Goal: Book appointment/travel/reservation

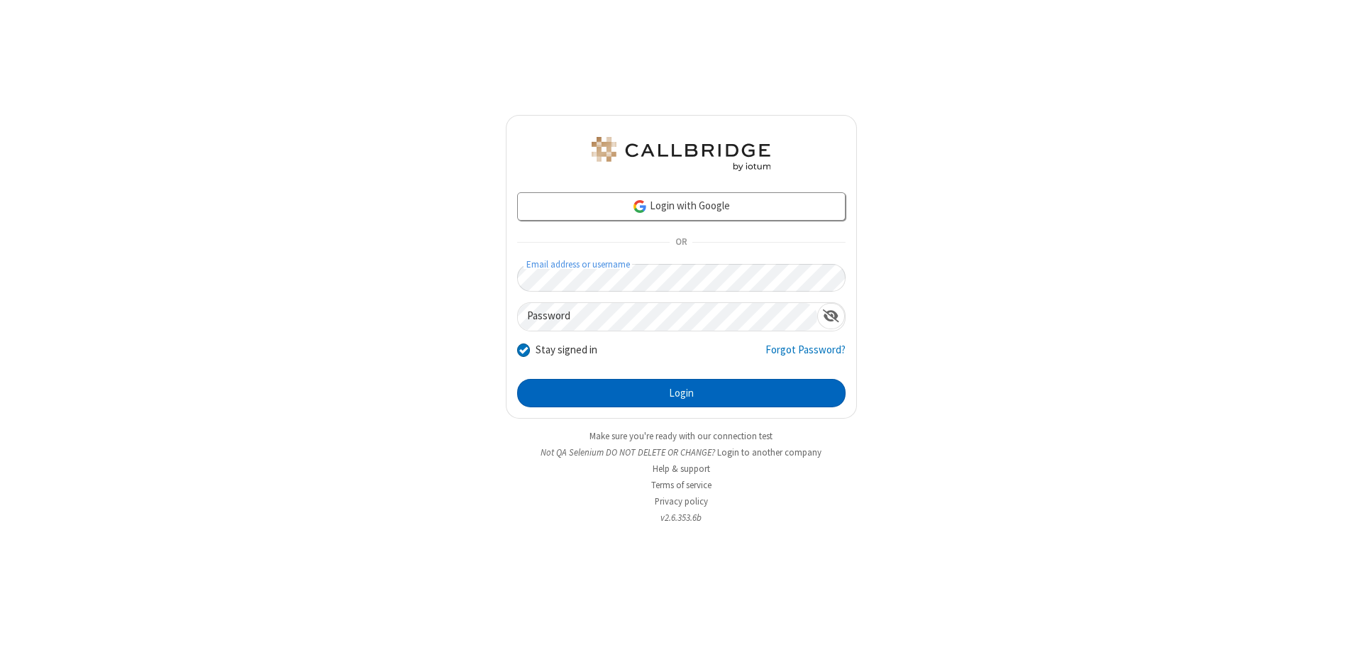
click at [681, 393] on button "Login" at bounding box center [681, 393] width 328 height 28
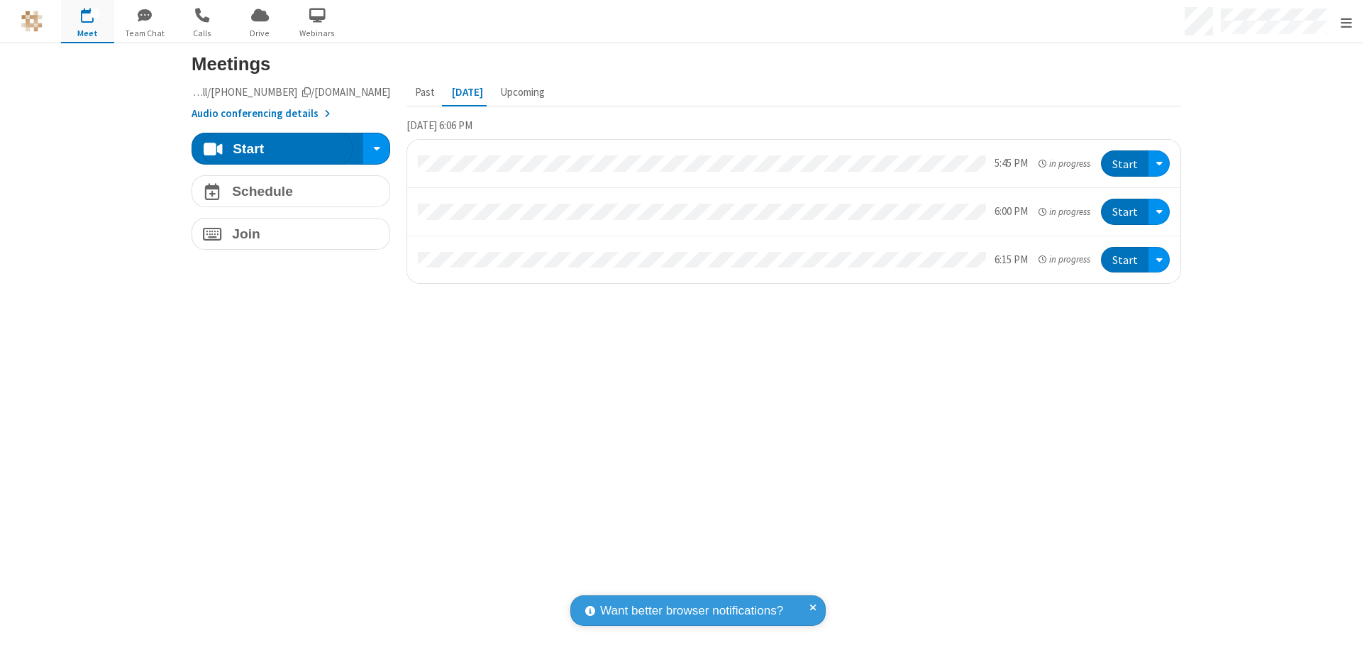
click at [1346, 22] on span "Open menu" at bounding box center [1346, 23] width 11 height 14
click at [87, 21] on span "button" at bounding box center [87, 15] width 53 height 24
click at [285, 191] on h4 "Schedule" at bounding box center [262, 190] width 61 height 13
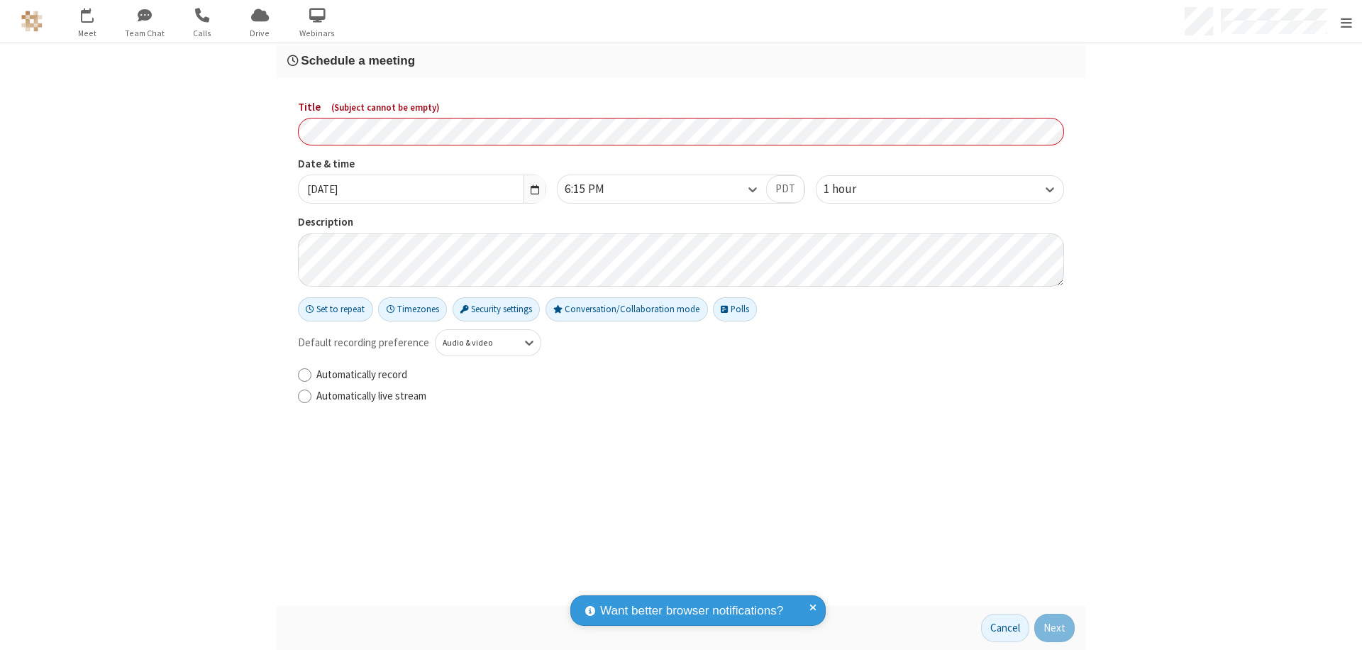
click at [675, 60] on h3 "Schedule a meeting" at bounding box center [681, 60] width 788 height 13
